Goal: Download file/media

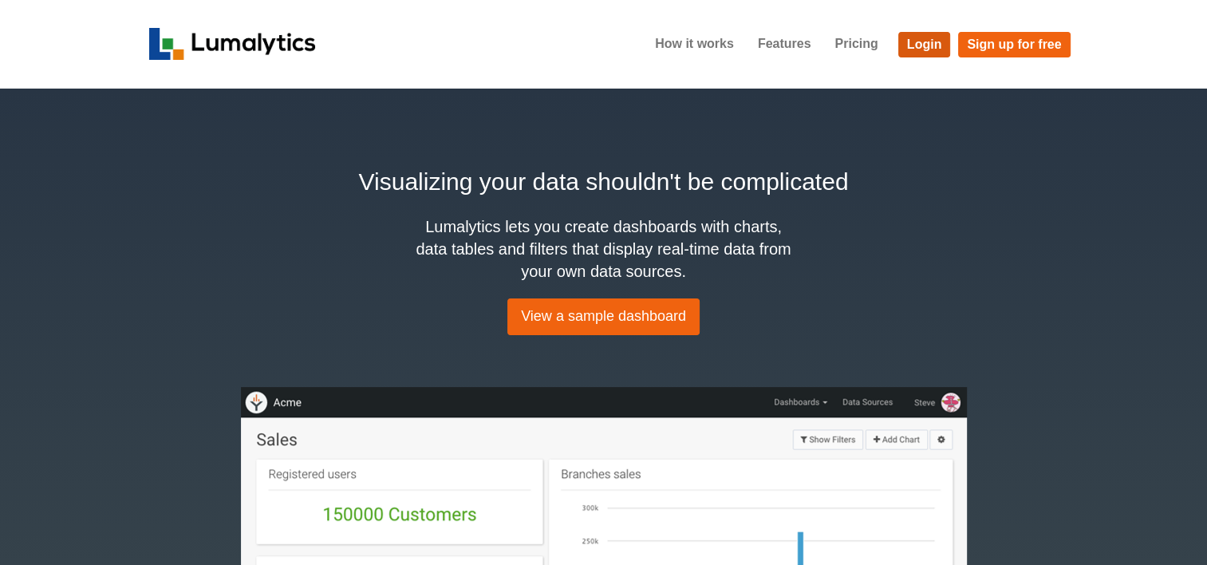
click at [909, 48] on link "Login" at bounding box center [924, 45] width 53 height 26
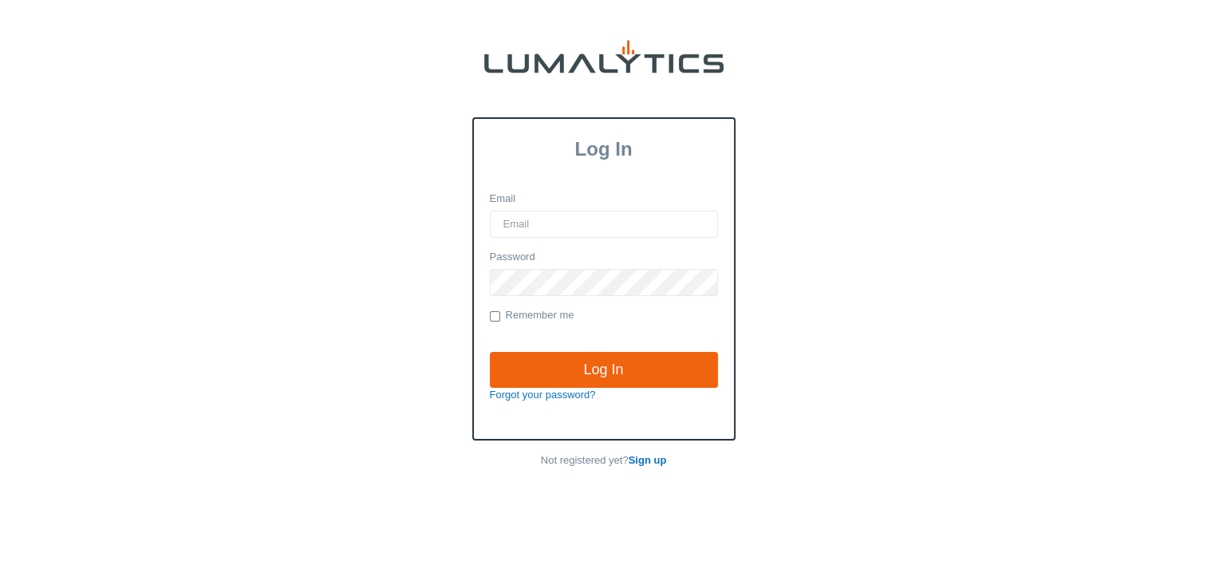
click at [534, 222] on input "Email" at bounding box center [604, 224] width 228 height 27
type input "twheeler@valleytruckparts.com"
click at [490, 352] on input "Log In" at bounding box center [604, 370] width 228 height 37
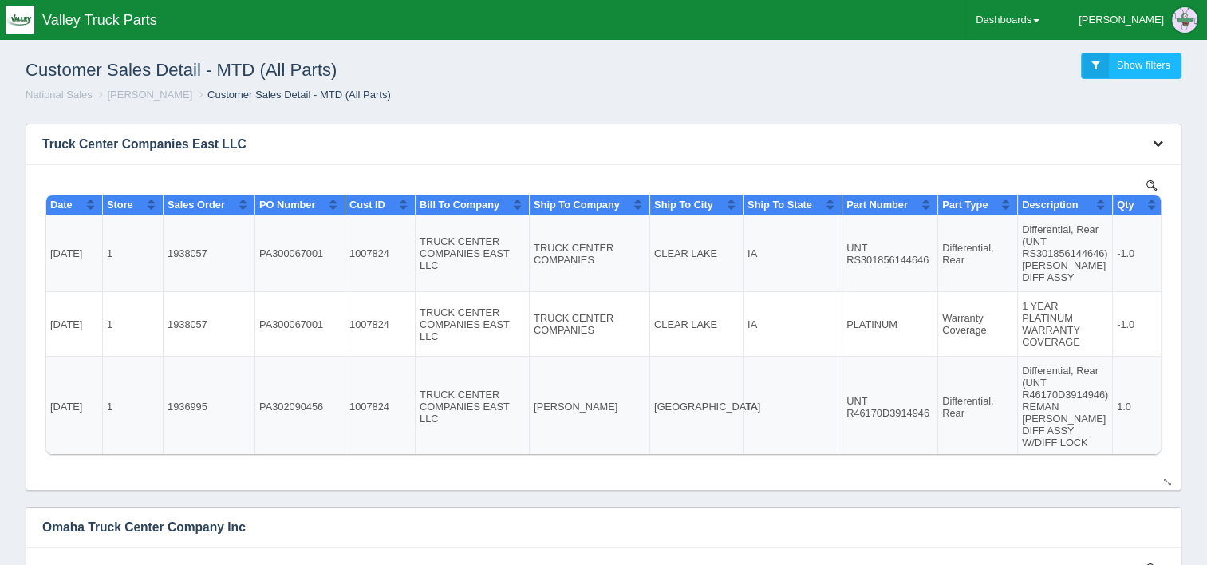
click at [1155, 140] on icon "button" at bounding box center [1158, 143] width 10 height 10
click at [1073, 163] on link "Download CSV" at bounding box center [1105, 167] width 128 height 23
click at [1189, 102] on ol "National Sales Troy Wheeler Customer Sales Detail - MTD (All Parts)" at bounding box center [603, 95] width 1181 height 15
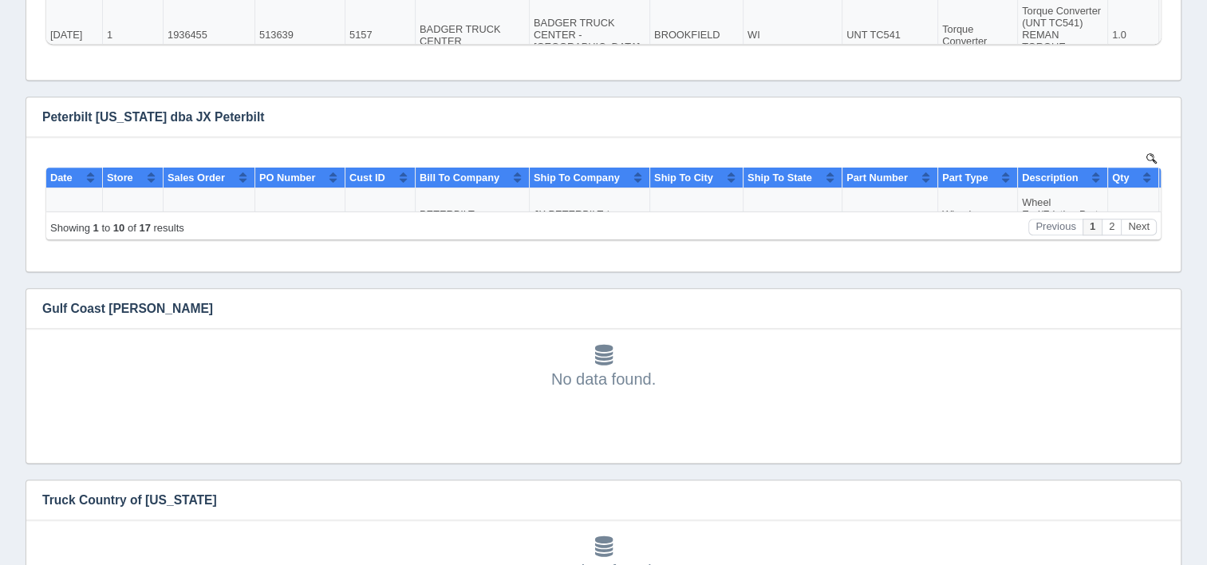
scroll to position [1037, 0]
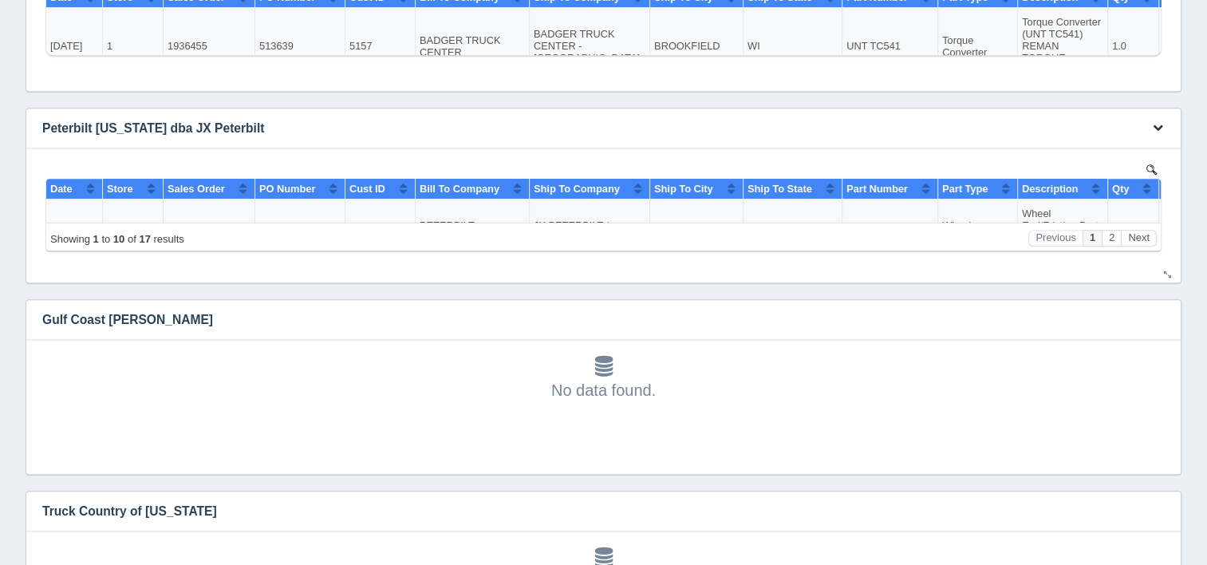
click at [1156, 134] on button "button" at bounding box center [1158, 128] width 22 height 25
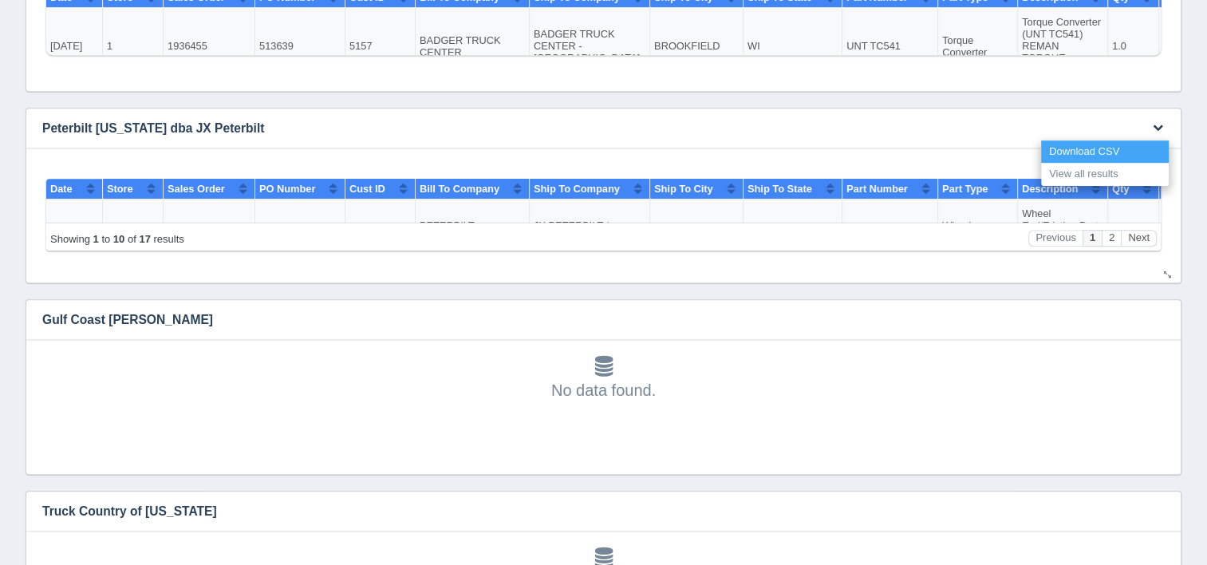
click at [1123, 147] on link "Download CSV" at bounding box center [1105, 151] width 128 height 23
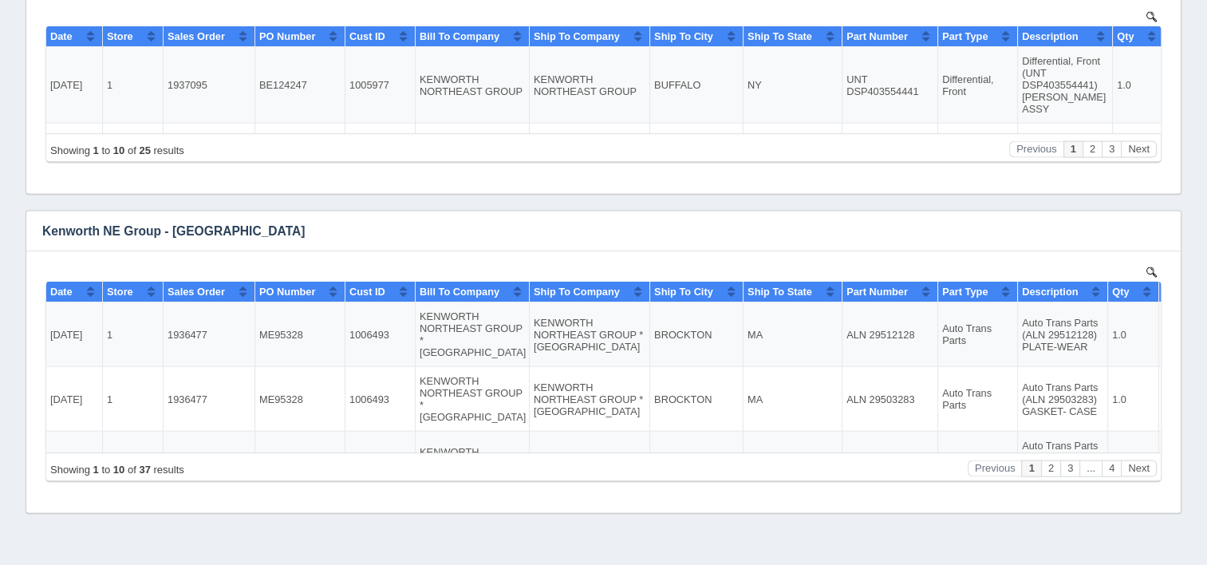
scroll to position [3270, 0]
